Goal: Task Accomplishment & Management: Use online tool/utility

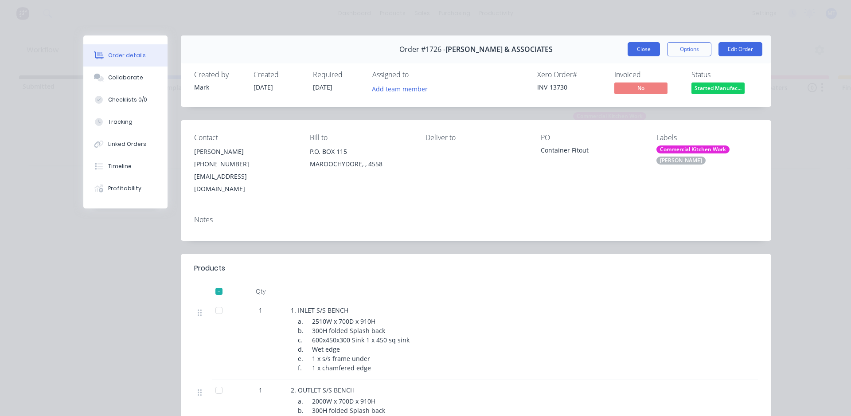
click at [644, 50] on button "Close" at bounding box center [644, 49] width 32 height 14
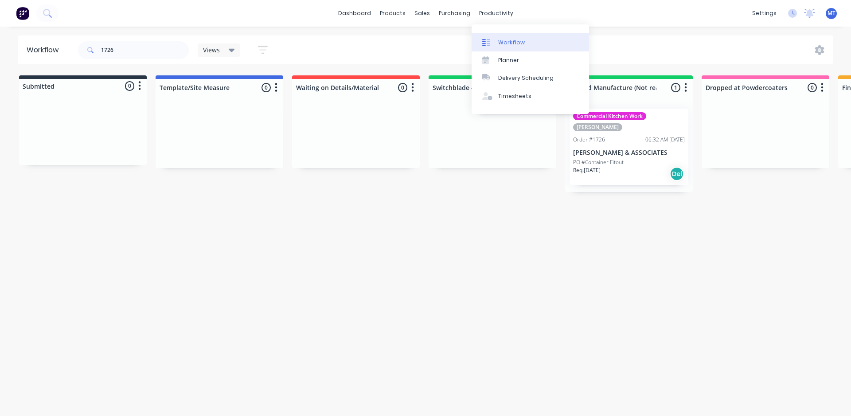
click at [521, 44] on div "Workflow" at bounding box center [511, 43] width 27 height 8
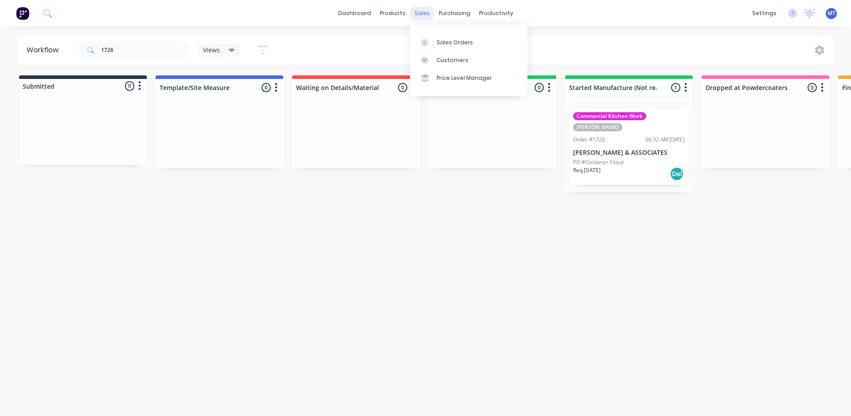
click at [419, 14] on div "sales" at bounding box center [422, 13] width 24 height 13
click at [442, 42] on div "Sales Orders" at bounding box center [455, 43] width 36 height 8
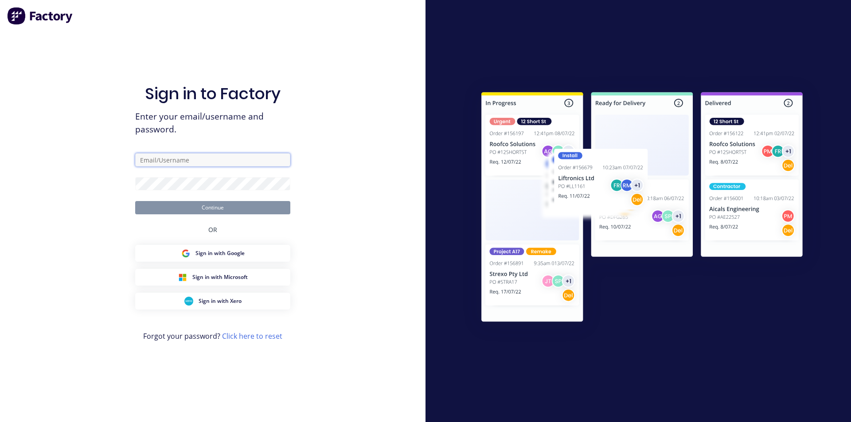
type input "[PERSON_NAME][EMAIL_ADDRESS][DOMAIN_NAME]"
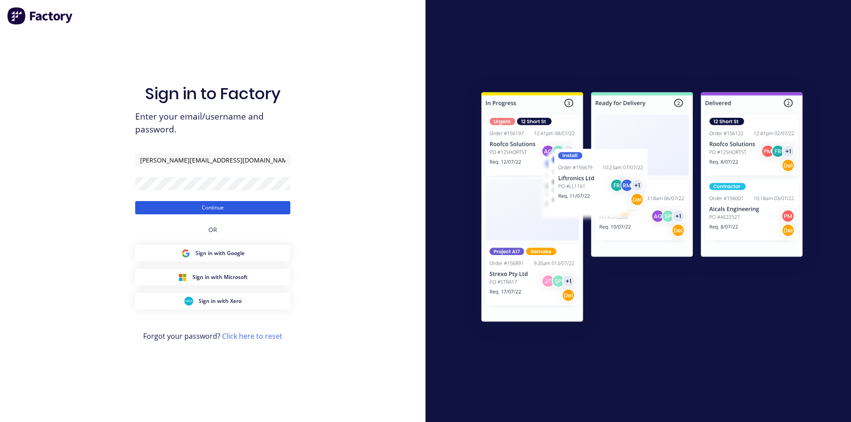
click at [254, 211] on button "Continue" at bounding box center [212, 207] width 155 height 13
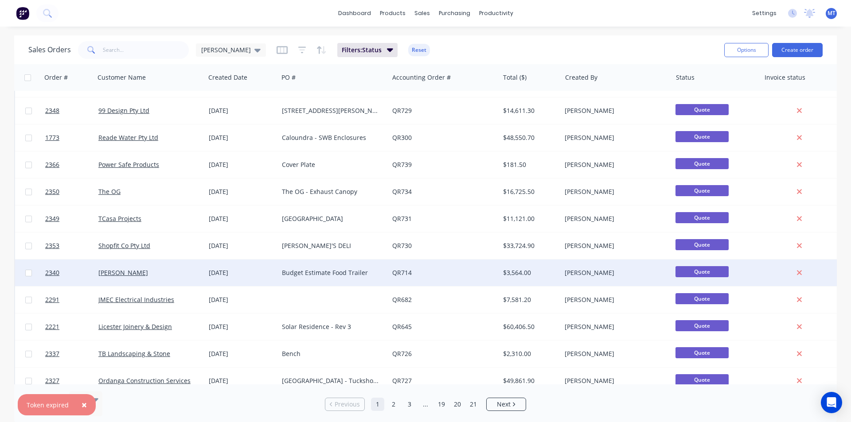
scroll to position [387, 0]
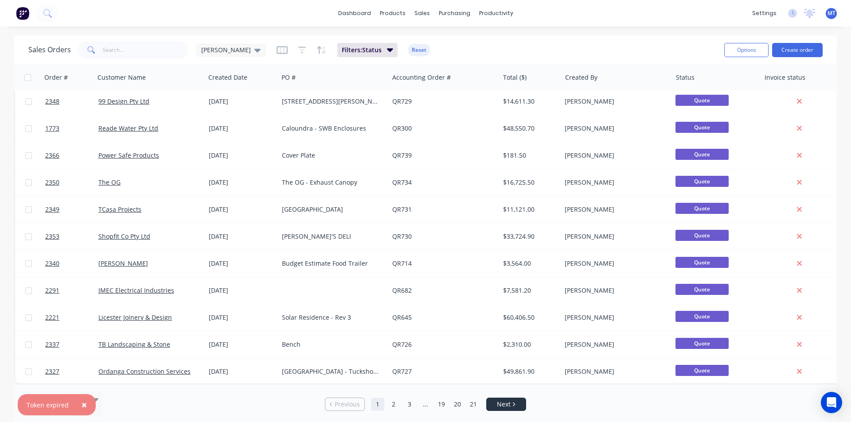
click at [509, 401] on span "Next" at bounding box center [504, 404] width 14 height 9
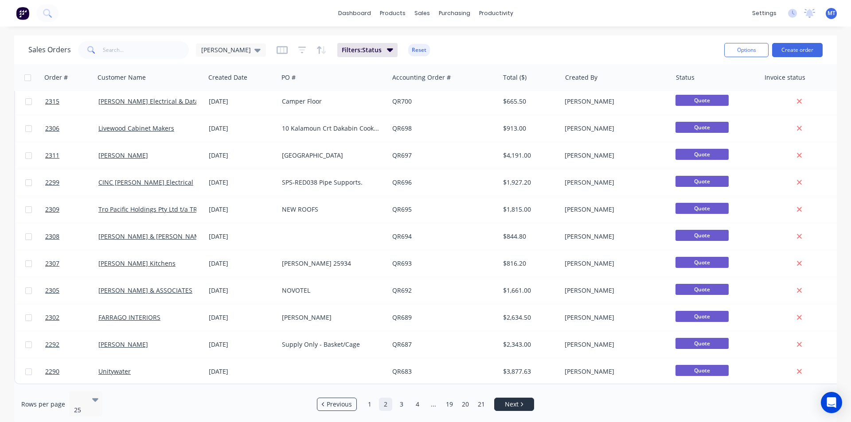
click at [516, 402] on span "Next" at bounding box center [512, 404] width 14 height 9
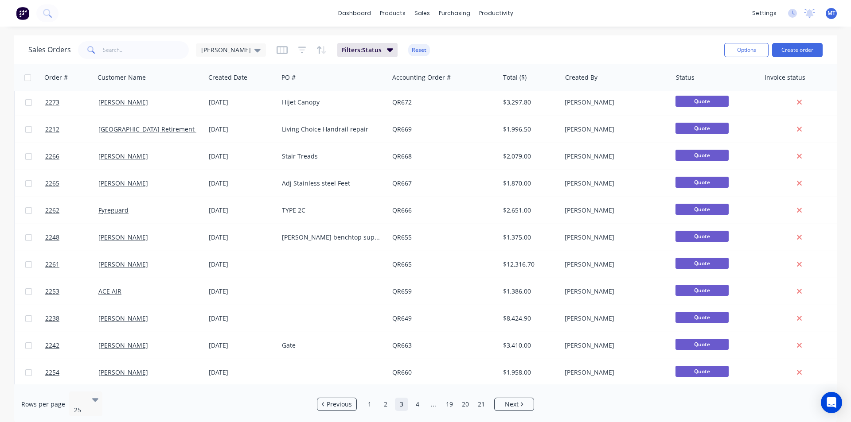
scroll to position [0, 0]
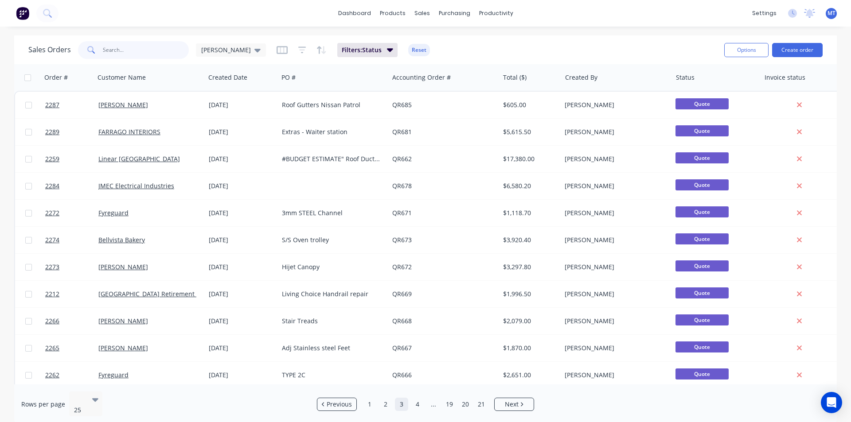
click at [133, 51] on input "text" at bounding box center [146, 50] width 86 height 18
click at [371, 403] on link "1" at bounding box center [369, 404] width 13 height 13
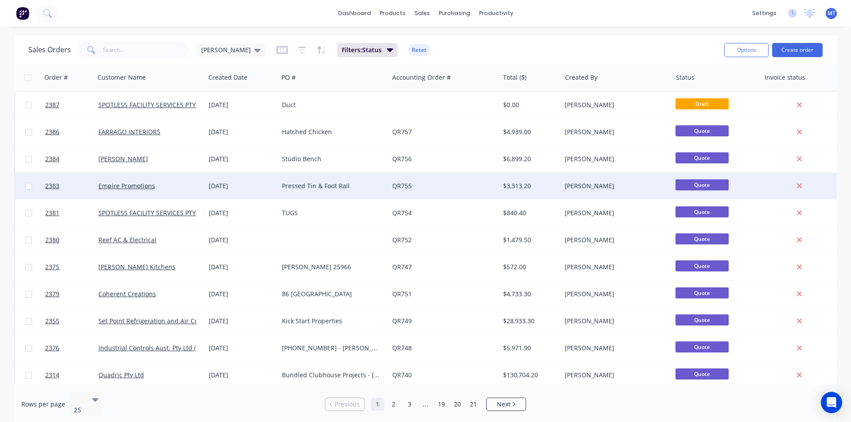
click at [339, 189] on div "Pressed Tin & Foot Rail" at bounding box center [331, 186] width 98 height 9
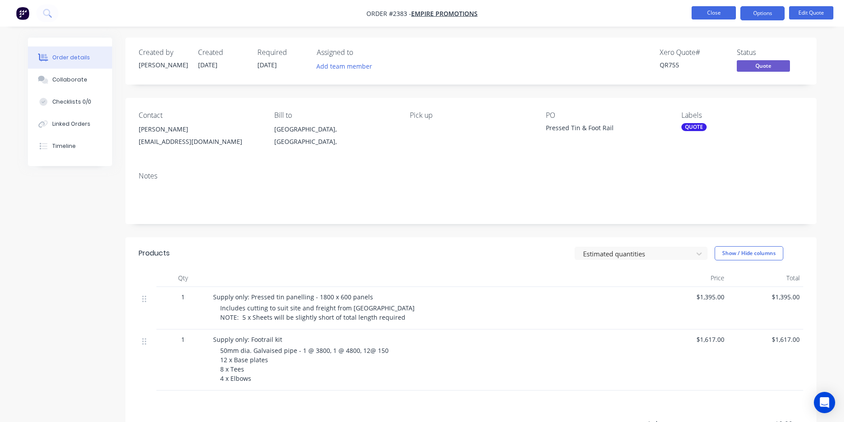
click at [707, 16] on button "Close" at bounding box center [714, 12] width 44 height 13
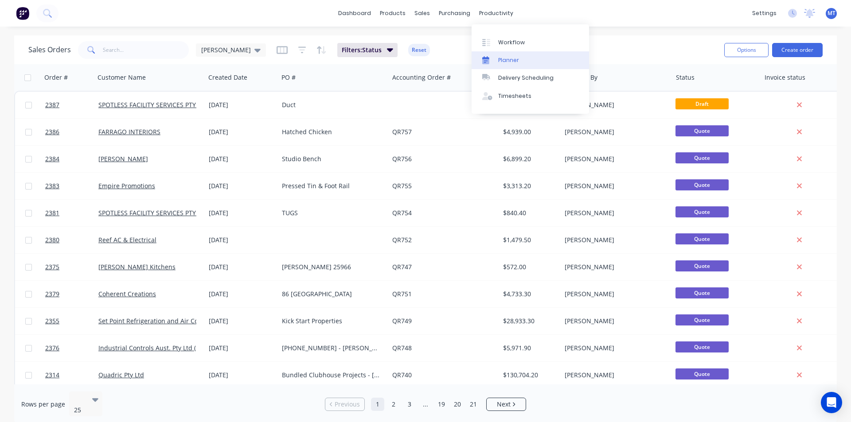
click at [506, 59] on div "Planner" at bounding box center [508, 60] width 21 height 8
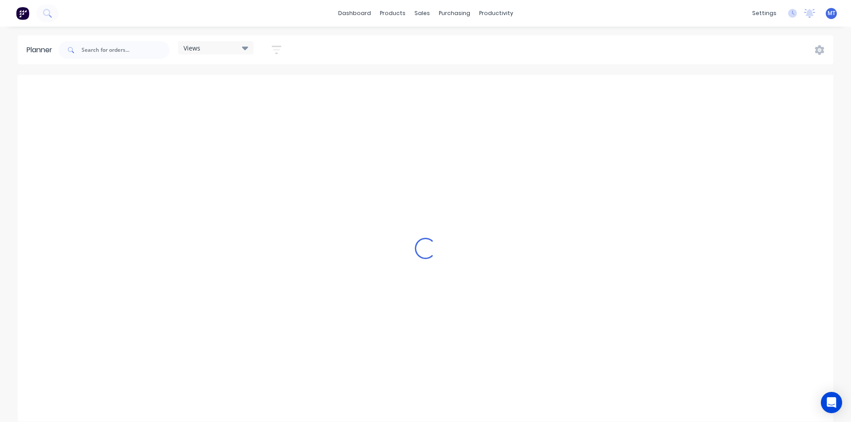
scroll to position [0, 284]
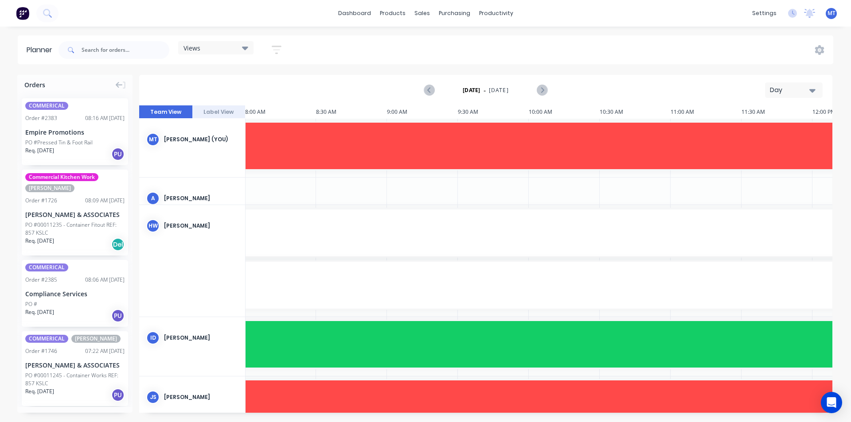
click at [811, 91] on icon "button" at bounding box center [812, 91] width 6 height 4
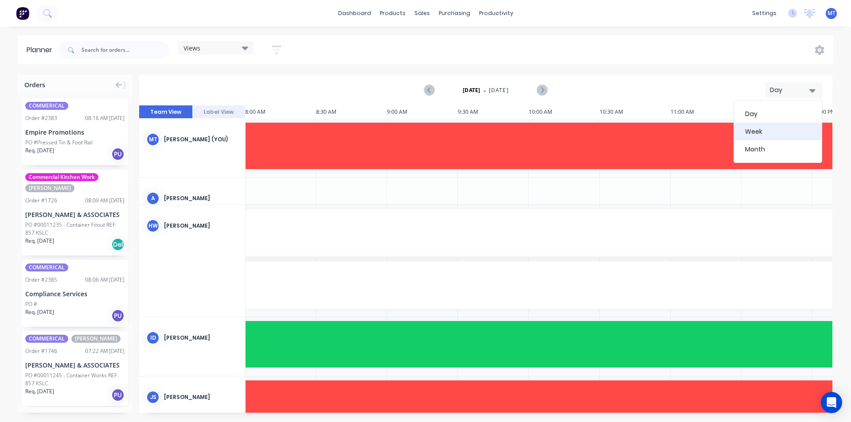
click at [801, 137] on div "Week" at bounding box center [778, 132] width 88 height 18
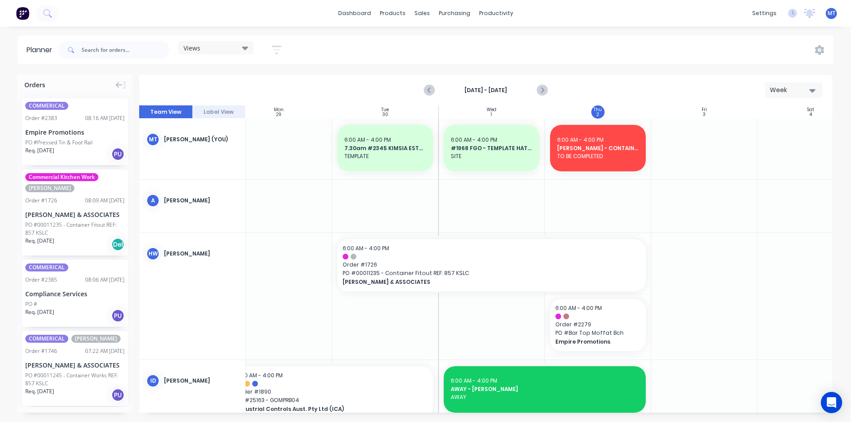
scroll to position [0, 161]
